Goal: Information Seeking & Learning: Learn about a topic

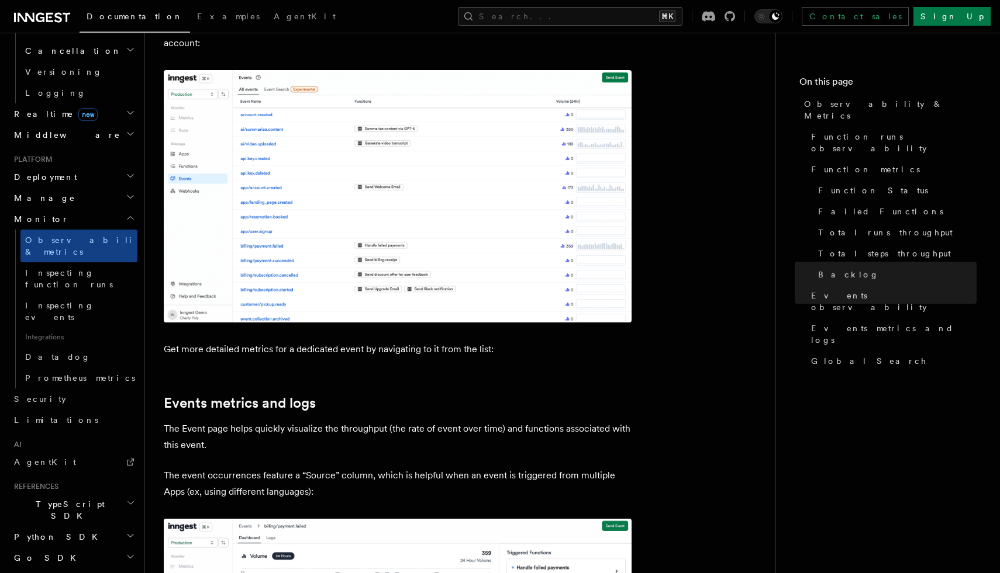
scroll to position [2698, 0]
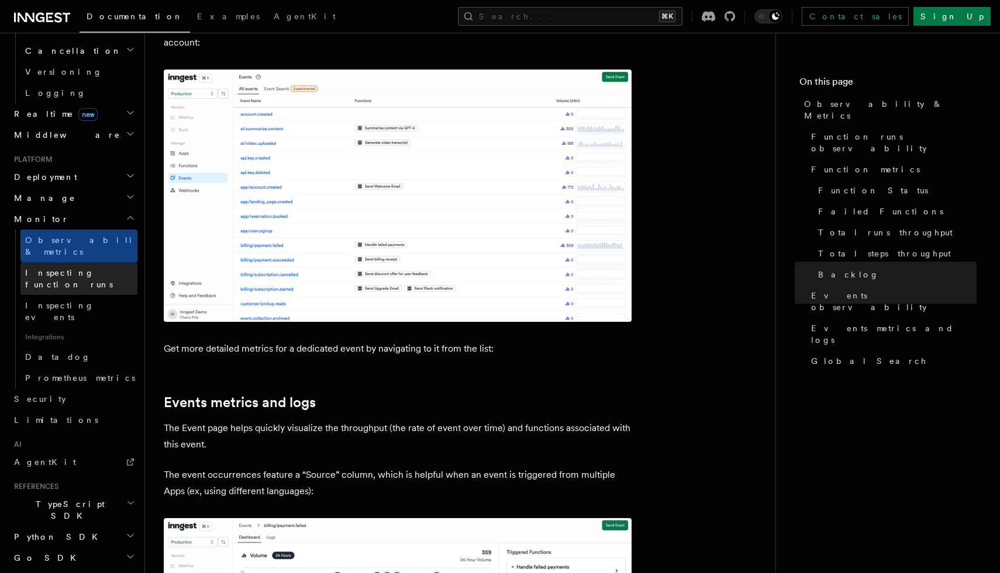
click at [94, 268] on span "Inspecting function runs" at bounding box center [69, 278] width 88 height 21
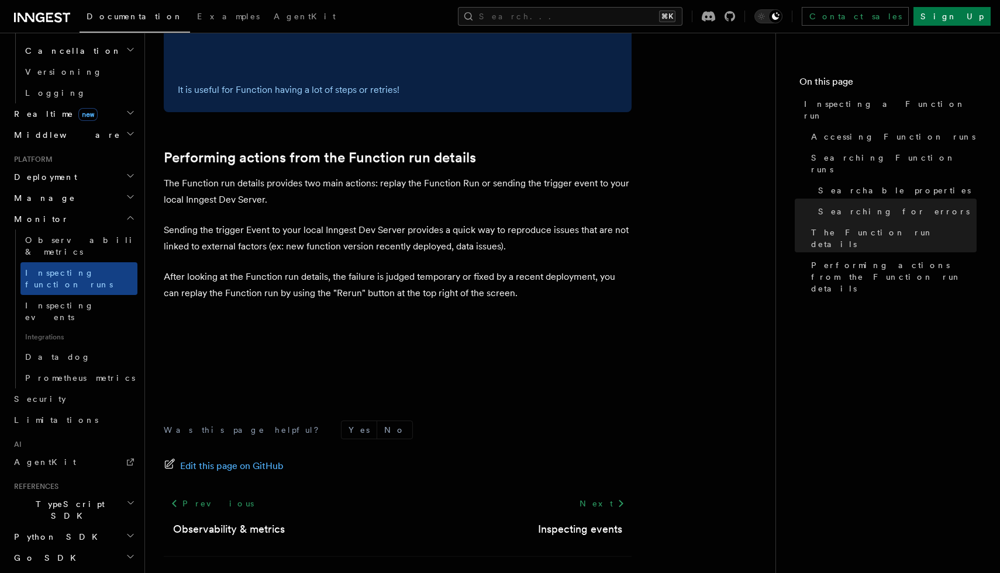
scroll to position [2982, 0]
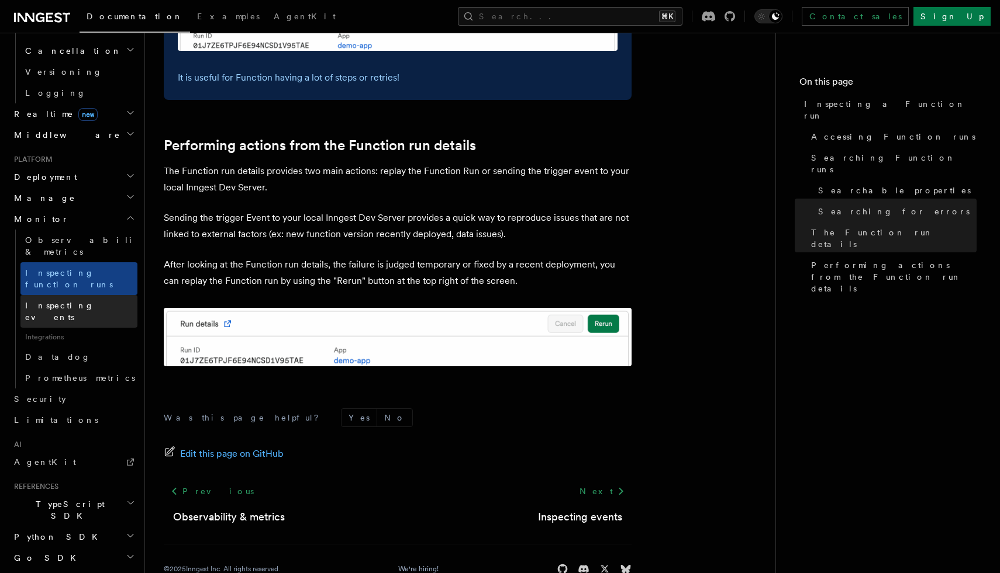
click at [92, 295] on link "Inspecting events" at bounding box center [78, 311] width 117 height 33
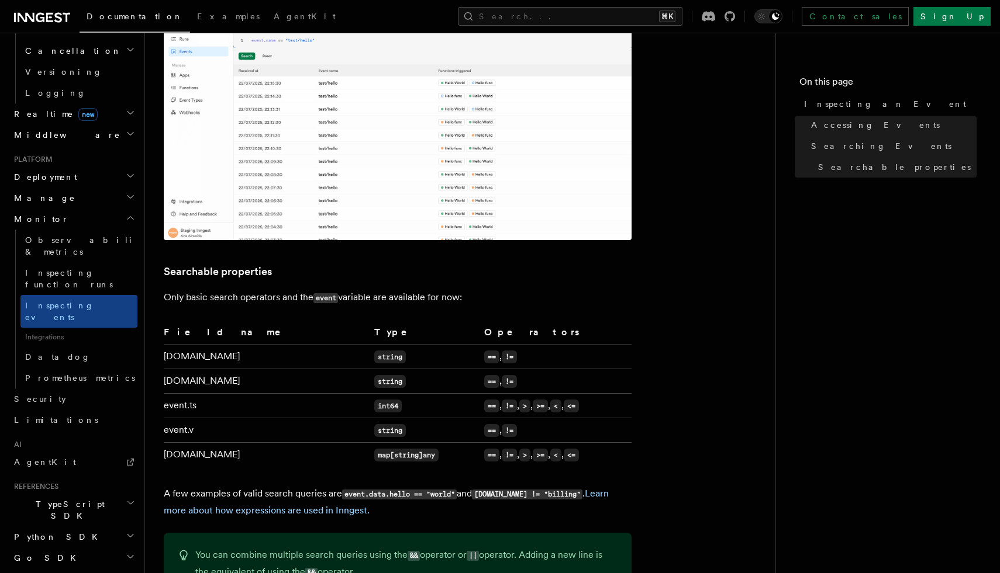
scroll to position [720, 0]
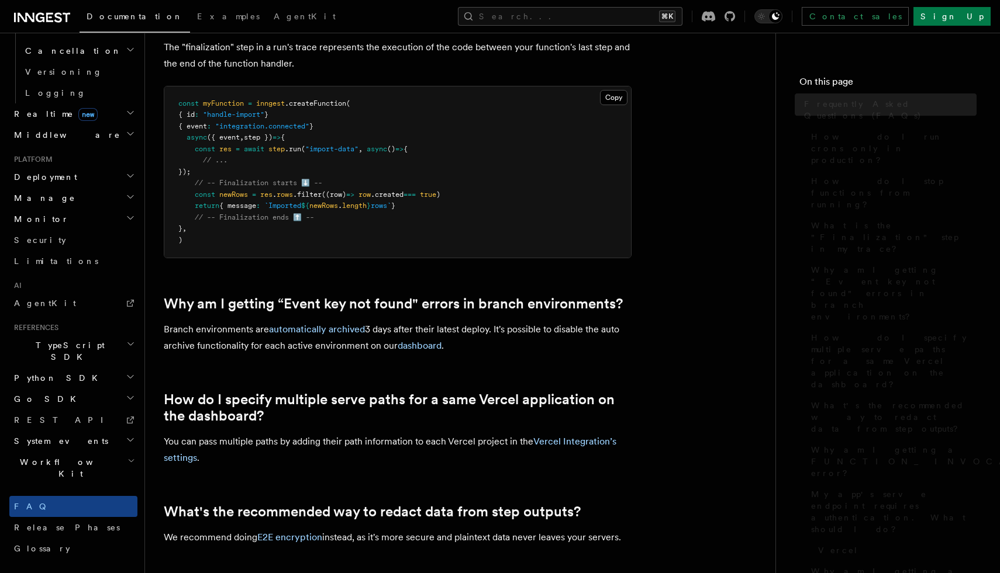
scroll to position [362, 0]
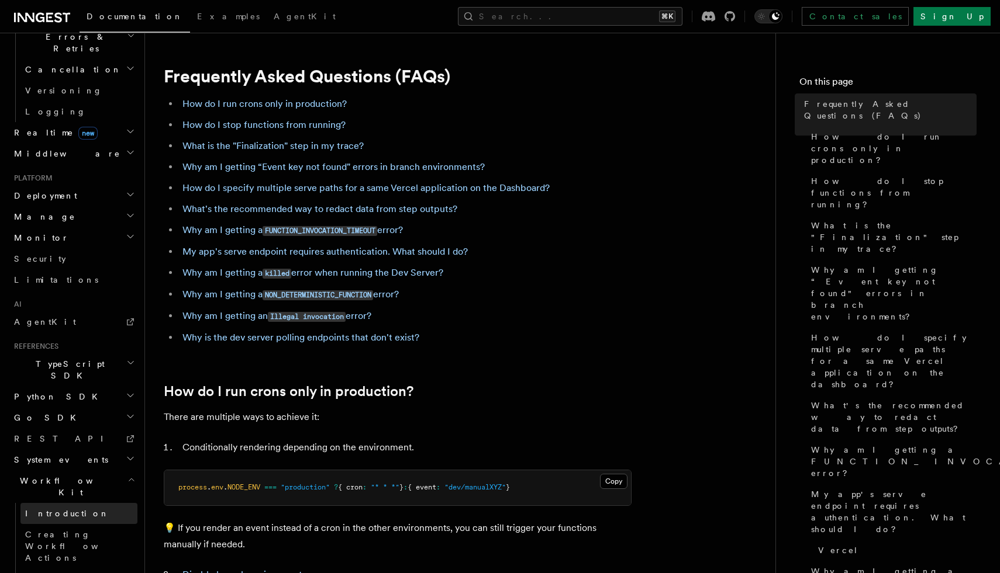
click at [75, 503] on link "Introduction" at bounding box center [78, 513] width 117 height 21
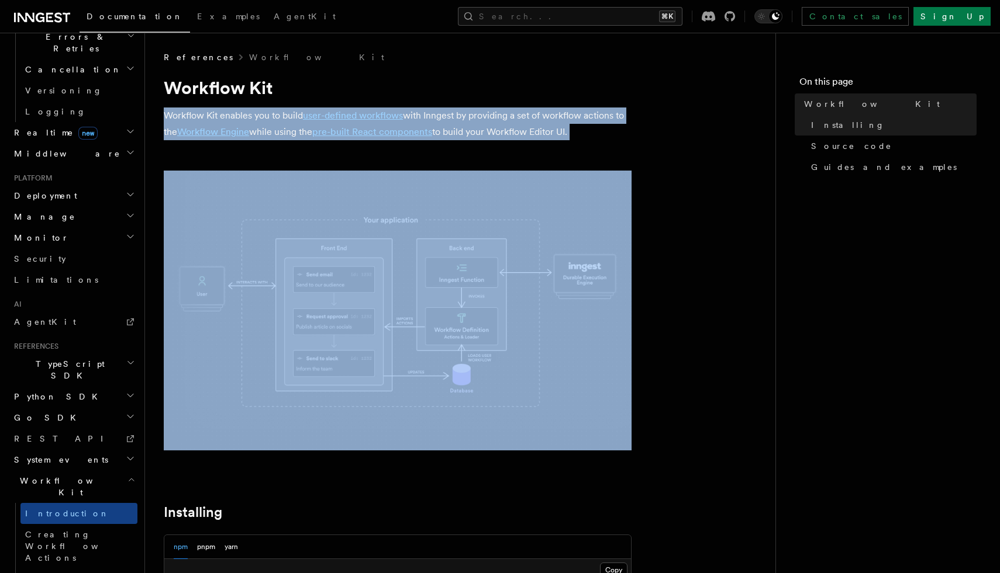
drag, startPoint x: 233, startPoint y: 103, endPoint x: 233, endPoint y: 152, distance: 48.5
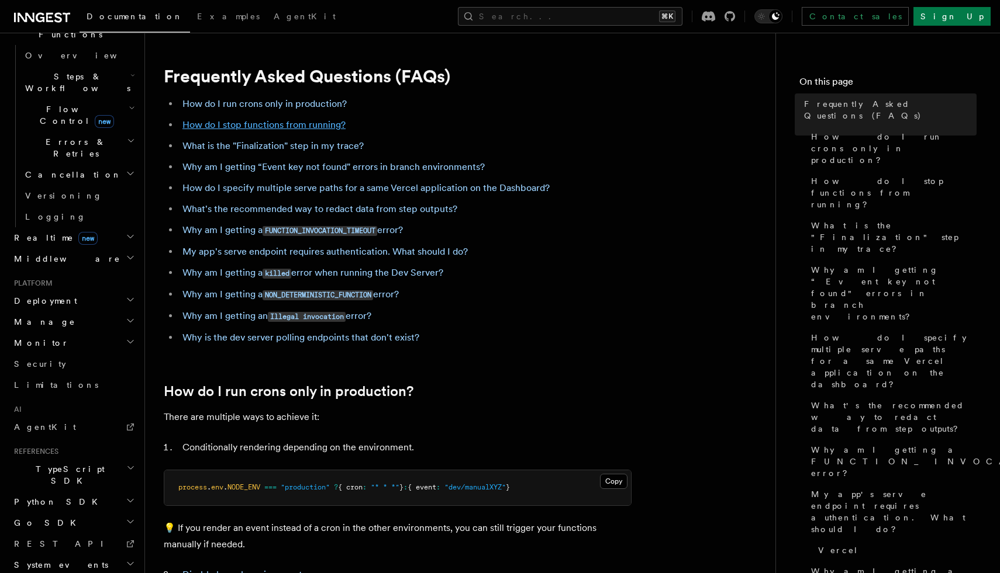
click at [320, 122] on link "How do I stop functions from running?" at bounding box center [263, 124] width 163 height 11
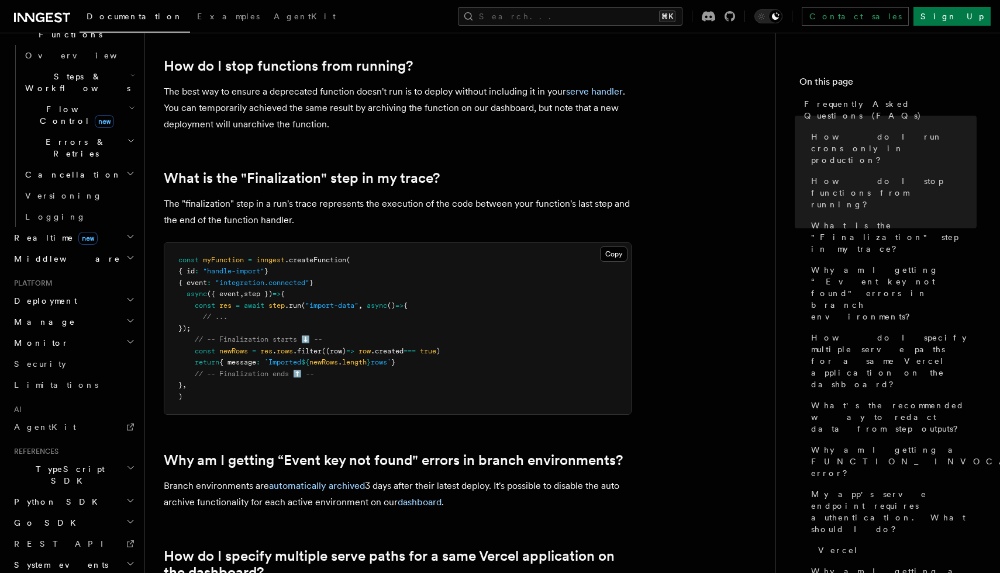
scroll to position [565, 0]
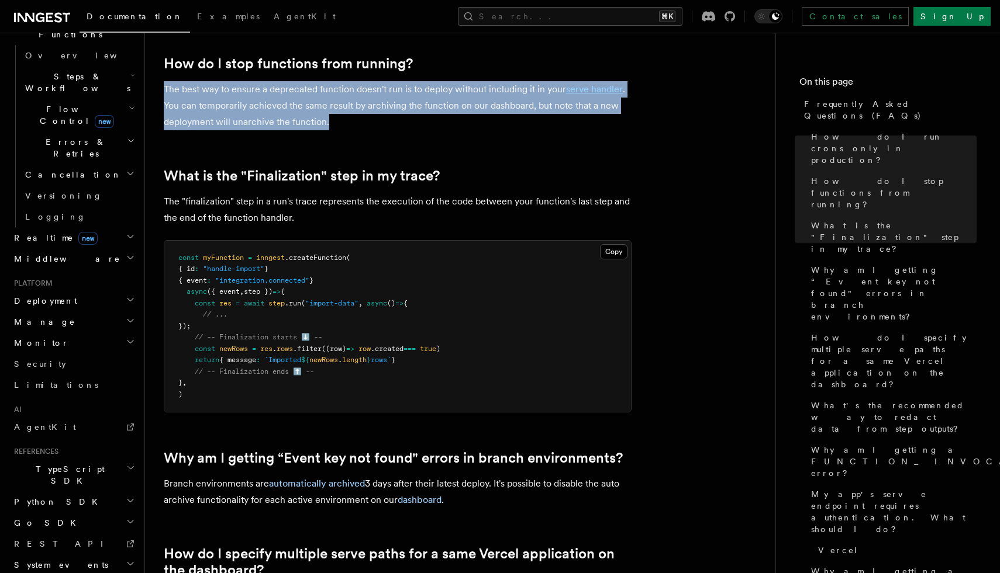
drag, startPoint x: 311, startPoint y: 81, endPoint x: 351, endPoint y: 123, distance: 58.7
click at [351, 123] on p "The best way to ensure a deprecated function doesn't run is to deploy without i…" at bounding box center [398, 105] width 468 height 49
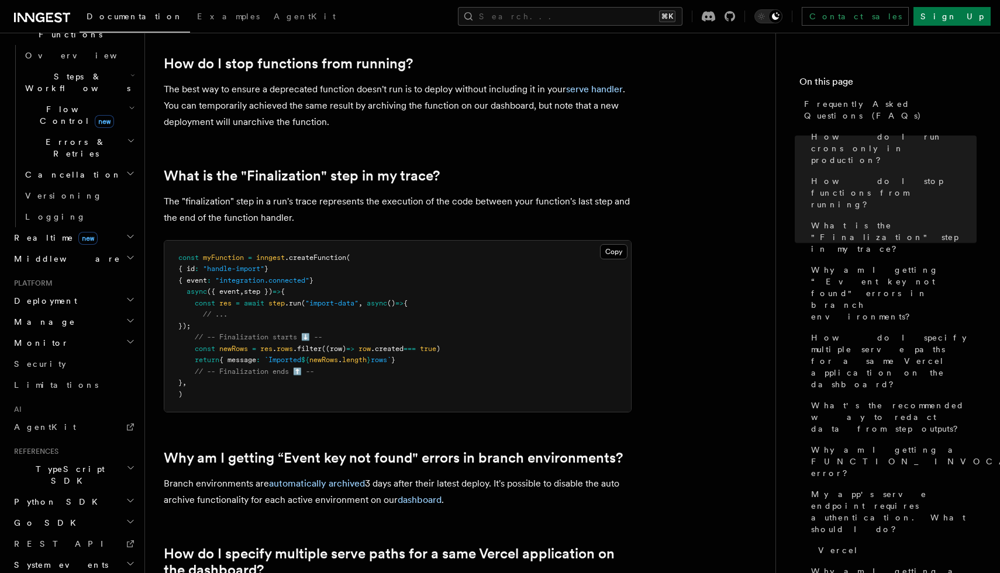
drag, startPoint x: 351, startPoint y: 123, endPoint x: 338, endPoint y: 117, distance: 14.4
click at [338, 117] on p "The best way to ensure a deprecated function doesn't run is to deploy without i…" at bounding box center [398, 105] width 468 height 49
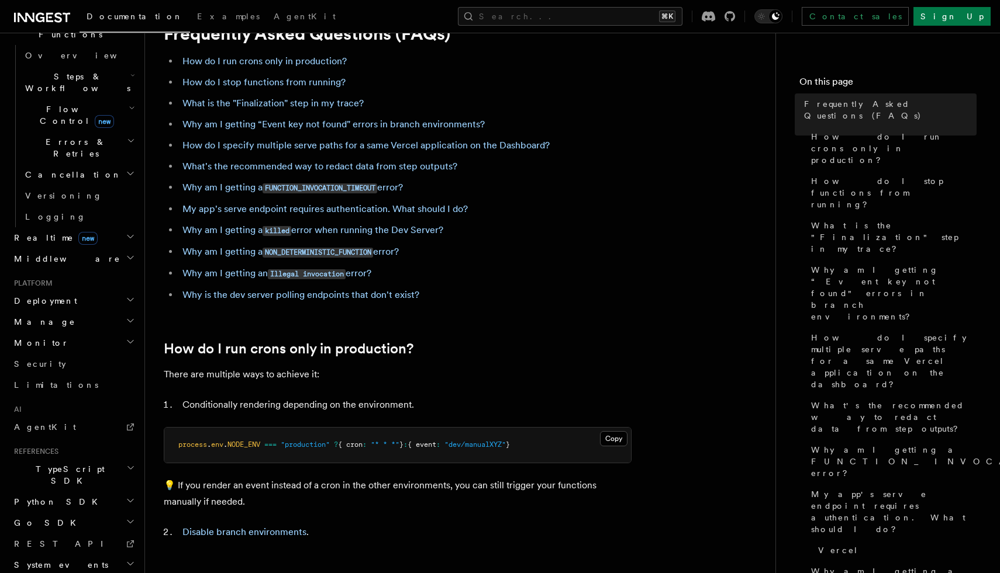
scroll to position [46, 0]
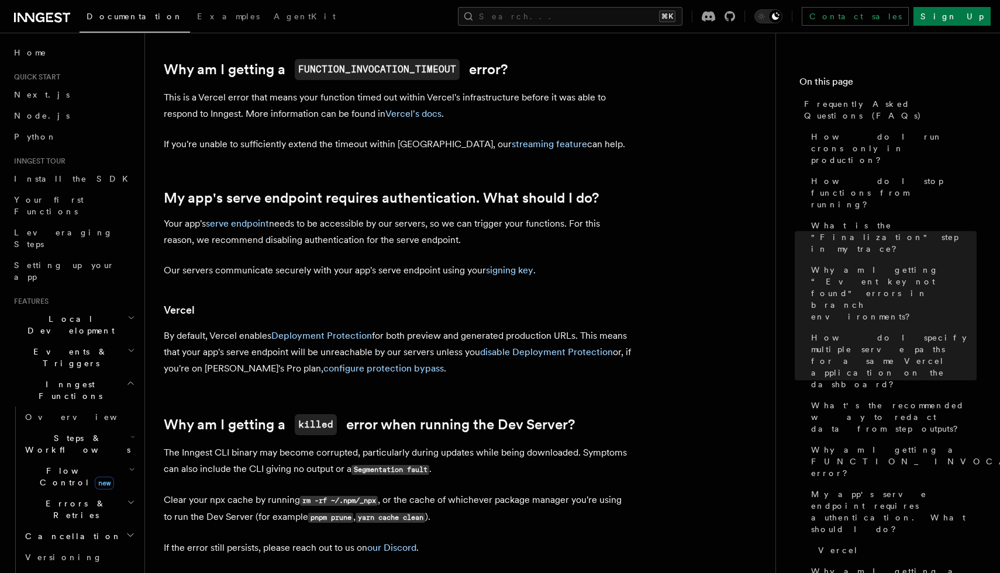
scroll to position [1248, 0]
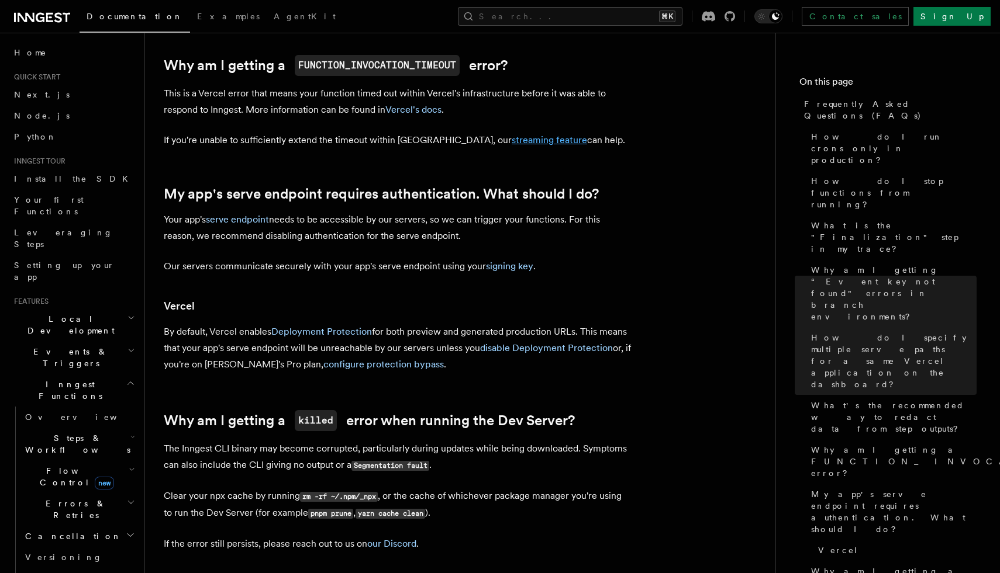
click at [511, 139] on link "streaming feature" at bounding box center [548, 139] width 75 height 11
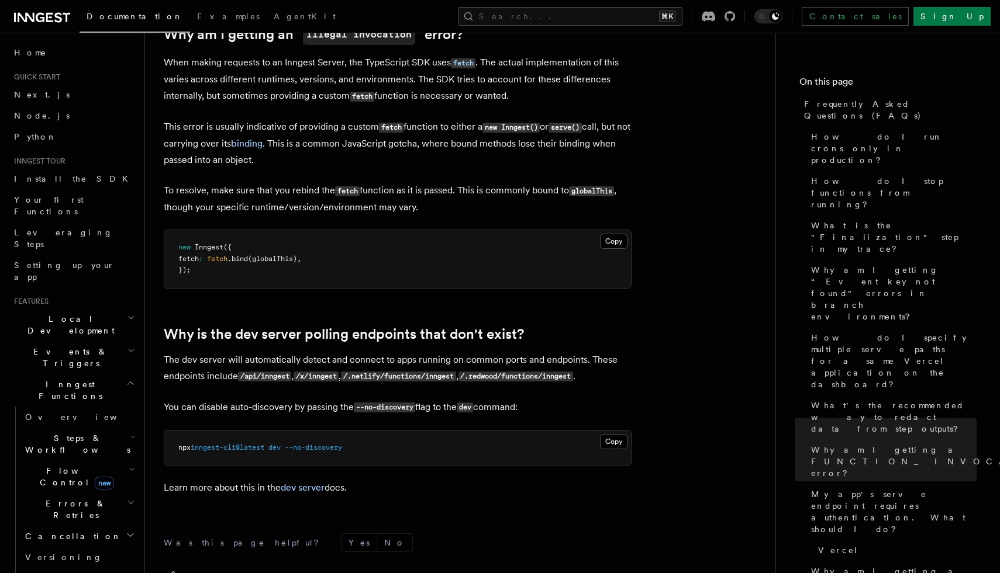
scroll to position [2150, 0]
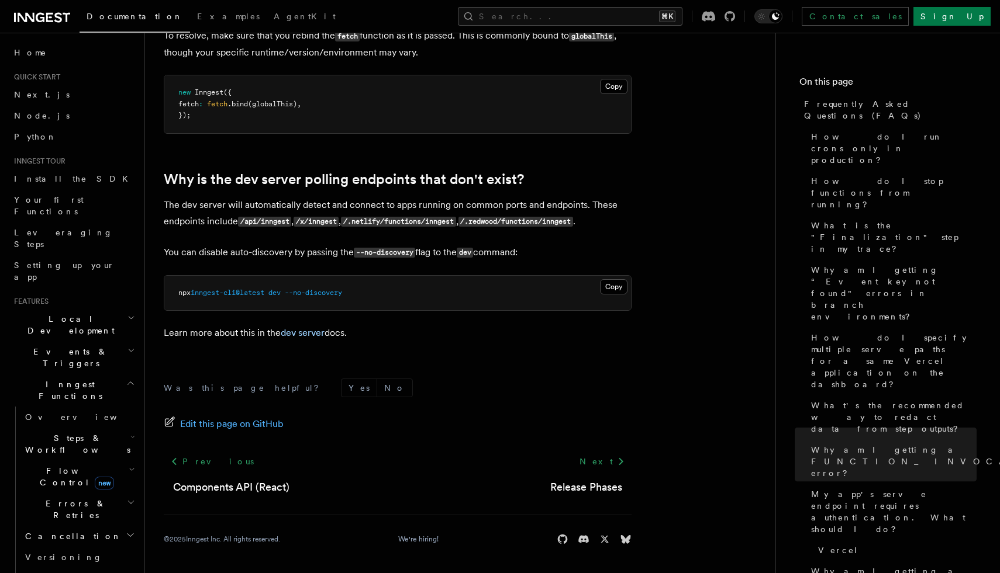
drag, startPoint x: 427, startPoint y: 149, endPoint x: 569, endPoint y: 250, distance: 173.9
click at [569, 250] on p "You can disable auto-discovery by passing the --no-discovery flag to the dev co…" at bounding box center [398, 252] width 468 height 17
drag, startPoint x: 569, startPoint y: 250, endPoint x: 545, endPoint y: 156, distance: 97.1
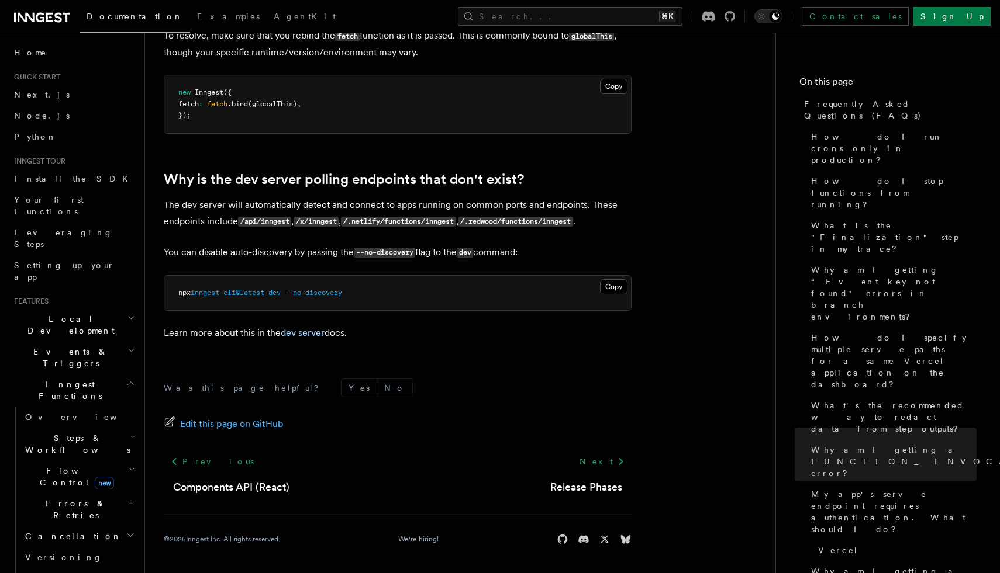
drag, startPoint x: 537, startPoint y: 155, endPoint x: 570, endPoint y: 254, distance: 103.7
click at [570, 254] on p "You can disable auto-discovery by passing the --no-discovery flag to the dev co…" at bounding box center [398, 252] width 468 height 17
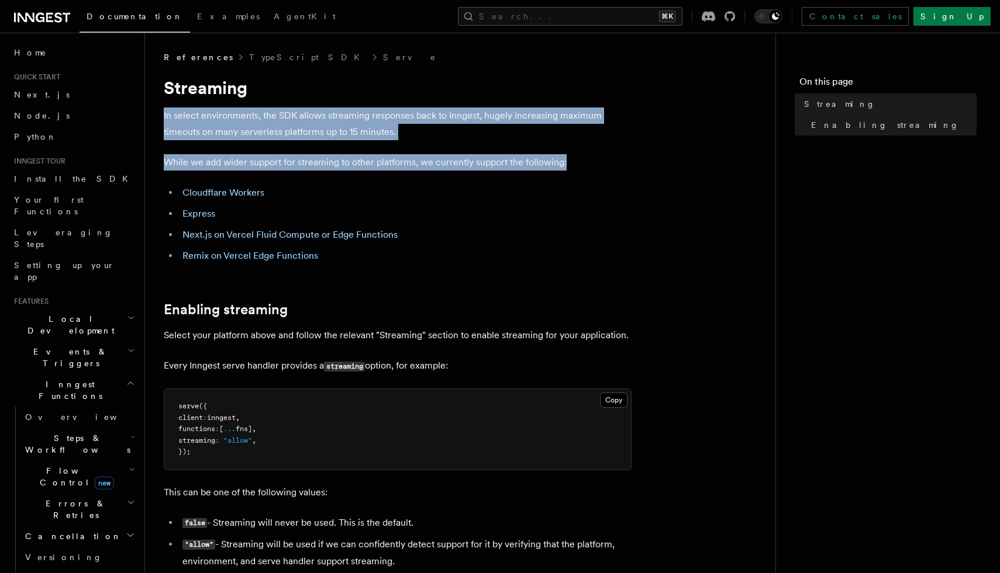
drag, startPoint x: 346, startPoint y: 93, endPoint x: 501, endPoint y: 179, distance: 177.4
click at [502, 179] on article "References TypeScript SDK Serve Streaming In select environments, the SDK allow…" at bounding box center [460, 487] width 593 height 873
click at [485, 177] on article "References TypeScript SDK Serve Streaming In select environments, the SDK allow…" at bounding box center [460, 487] width 593 height 873
drag, startPoint x: 478, startPoint y: 174, endPoint x: 474, endPoint y: 100, distance: 73.8
click at [474, 100] on article "References TypeScript SDK Serve Streaming In select environments, the SDK allow…" at bounding box center [460, 487] width 593 height 873
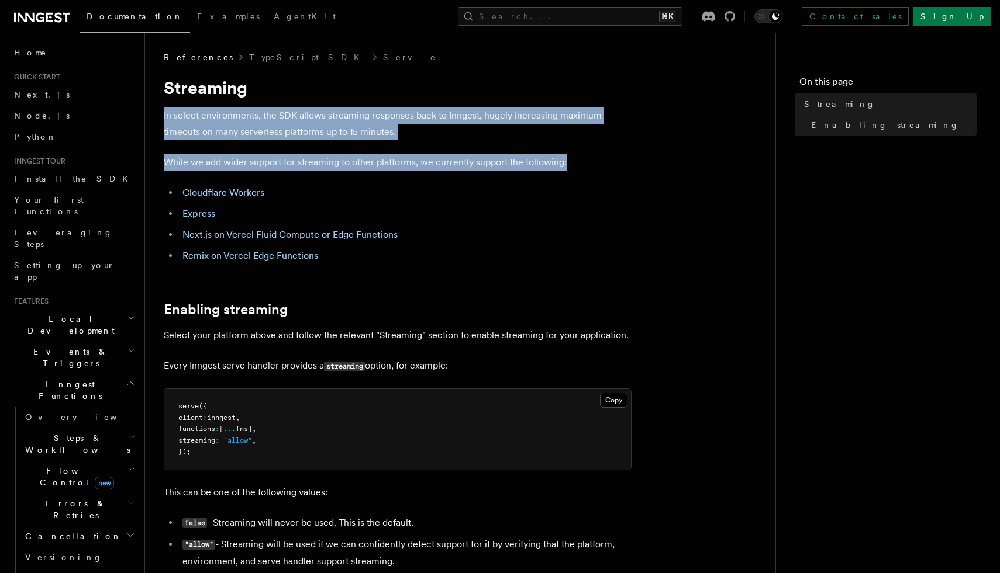
click at [474, 100] on article "References TypeScript SDK Serve Streaming In select environments, the SDK allow…" at bounding box center [460, 487] width 593 height 873
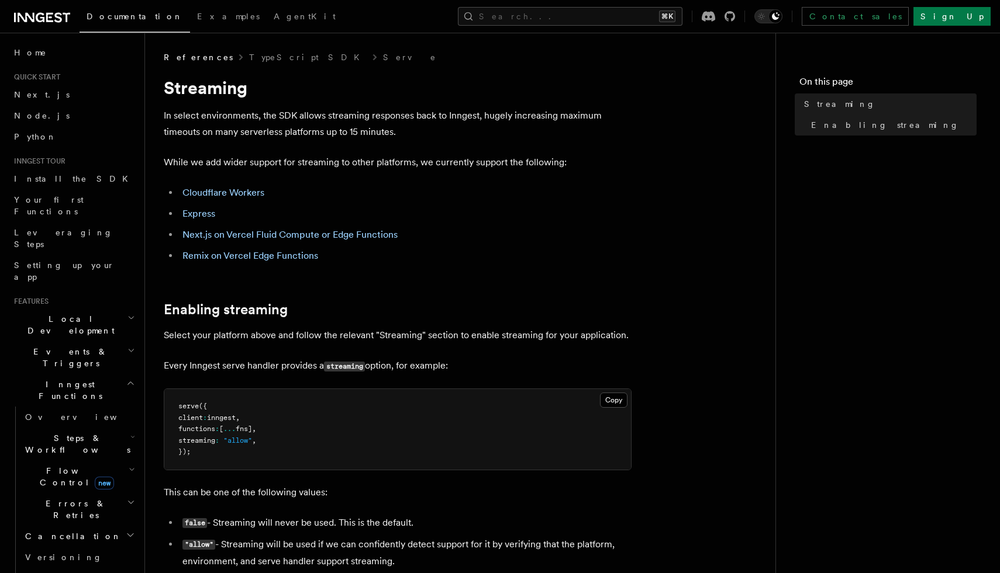
click at [446, 133] on p "In select environments, the SDK allows streaming responses back to Inngest, hug…" at bounding box center [398, 124] width 468 height 33
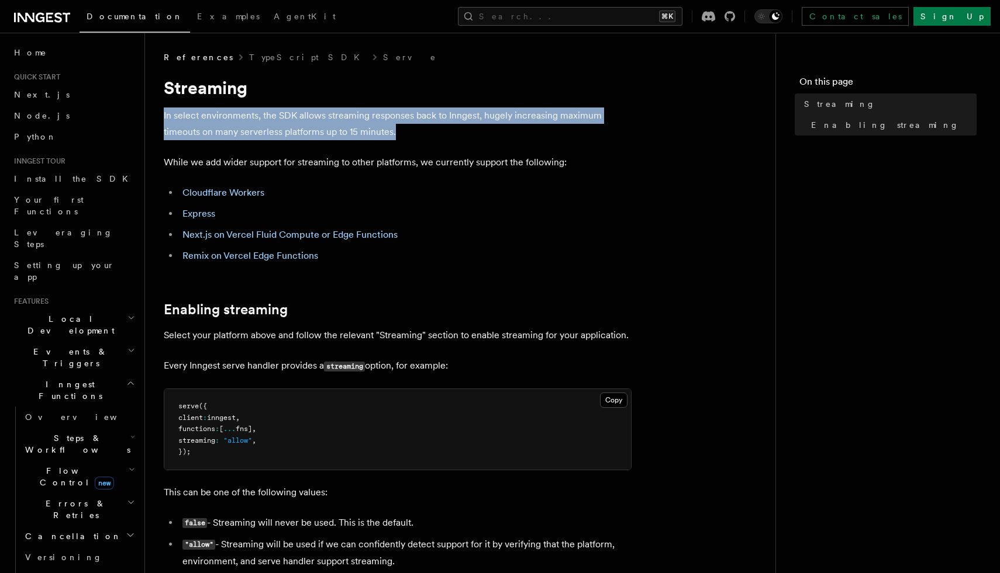
drag, startPoint x: 446, startPoint y: 133, endPoint x: 446, endPoint y: 98, distance: 35.1
click at [446, 98] on article "References TypeScript SDK Serve Streaming In select environments, the SDK allow…" at bounding box center [460, 487] width 593 height 873
click at [433, 124] on p "In select environments, the SDK allows streaming responses back to Inngest, hug…" at bounding box center [398, 124] width 468 height 33
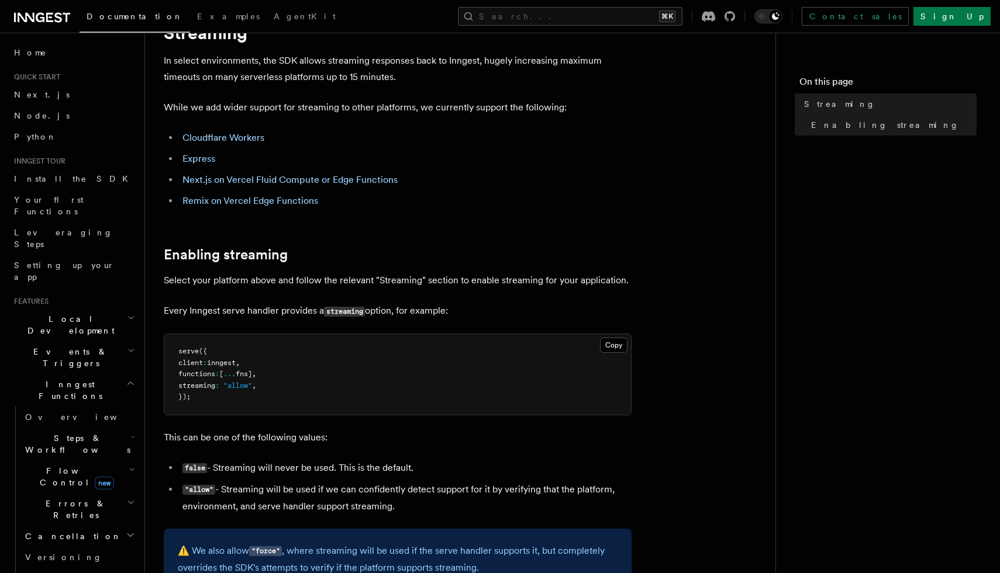
scroll to position [56, 0]
drag, startPoint x: 410, startPoint y: 115, endPoint x: 397, endPoint y: 96, distance: 22.7
click at [397, 95] on article "References TypeScript SDK Serve Streaming In select environments, the SDK allow…" at bounding box center [460, 432] width 593 height 873
click at [397, 96] on article "References TypeScript SDK Serve Streaming In select environments, the SDK allow…" at bounding box center [460, 432] width 593 height 873
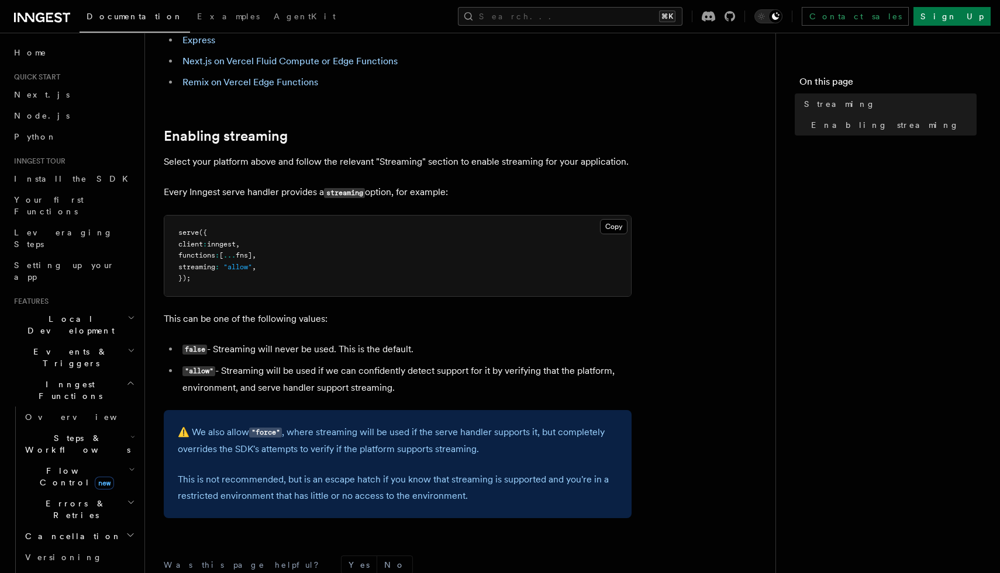
scroll to position [181, 0]
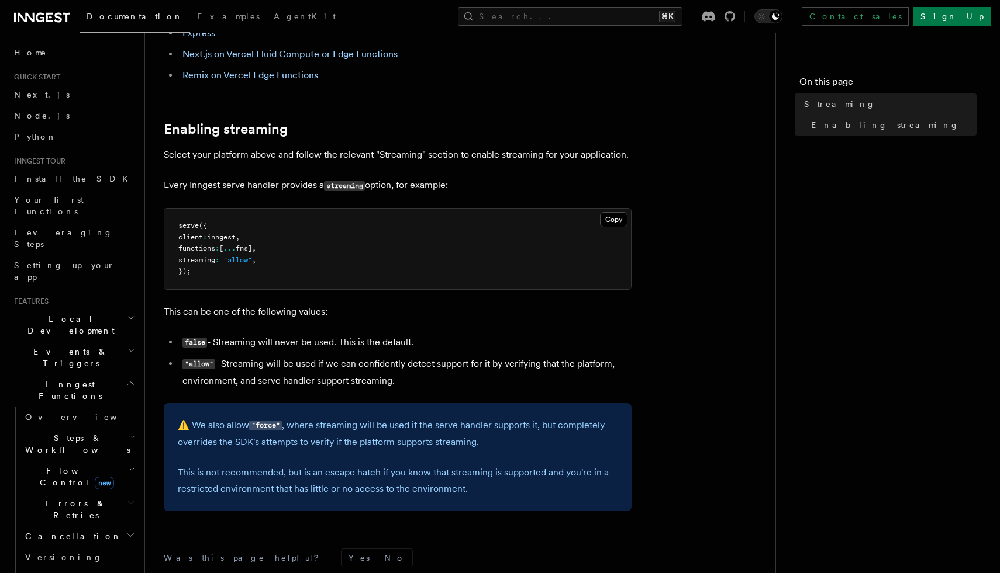
click at [424, 116] on article "References TypeScript SDK Serve Streaming In select environments, the SDK allow…" at bounding box center [460, 307] width 593 height 873
